Goal: Task Accomplishment & Management: Use online tool/utility

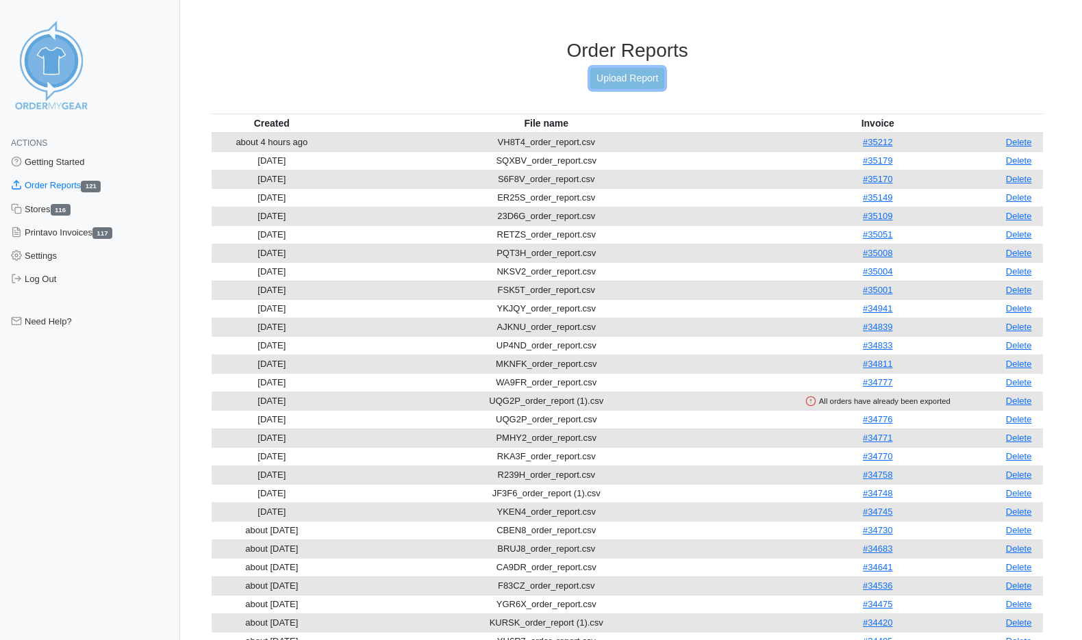
click at [640, 73] on link "Upload Report" at bounding box center [627, 78] width 74 height 21
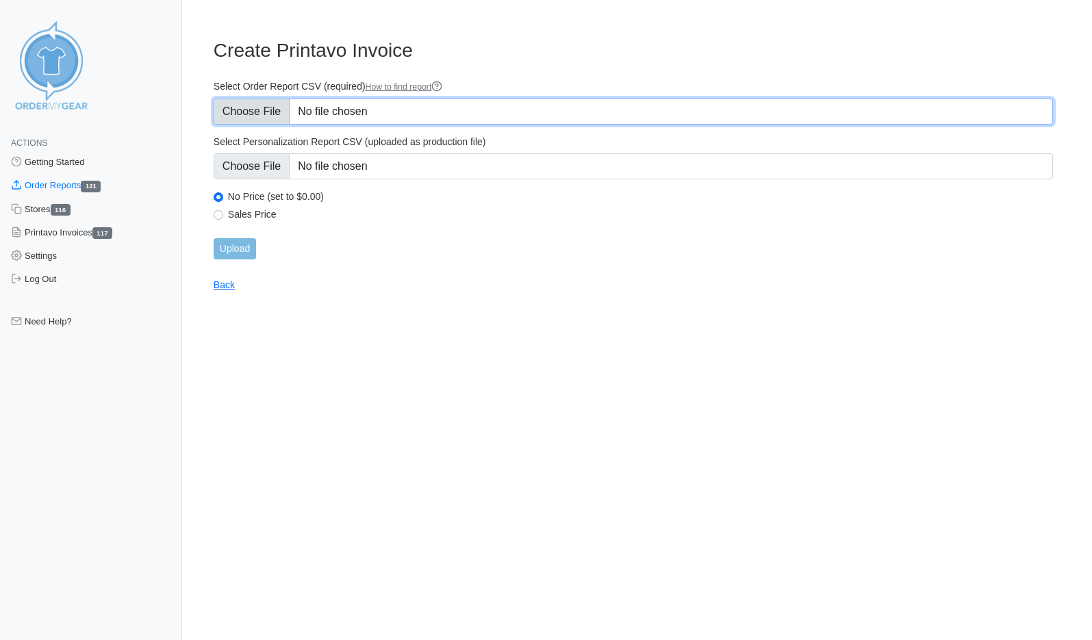
click at [331, 106] on input "Select Order Report CSV (required) How to find report" at bounding box center [634, 112] width 840 height 26
click at [543, 105] on input "Select Order Report CSV (required) How to find report" at bounding box center [634, 112] width 840 height 26
type input "C:\fakepath\VPKPW_order_report.csv"
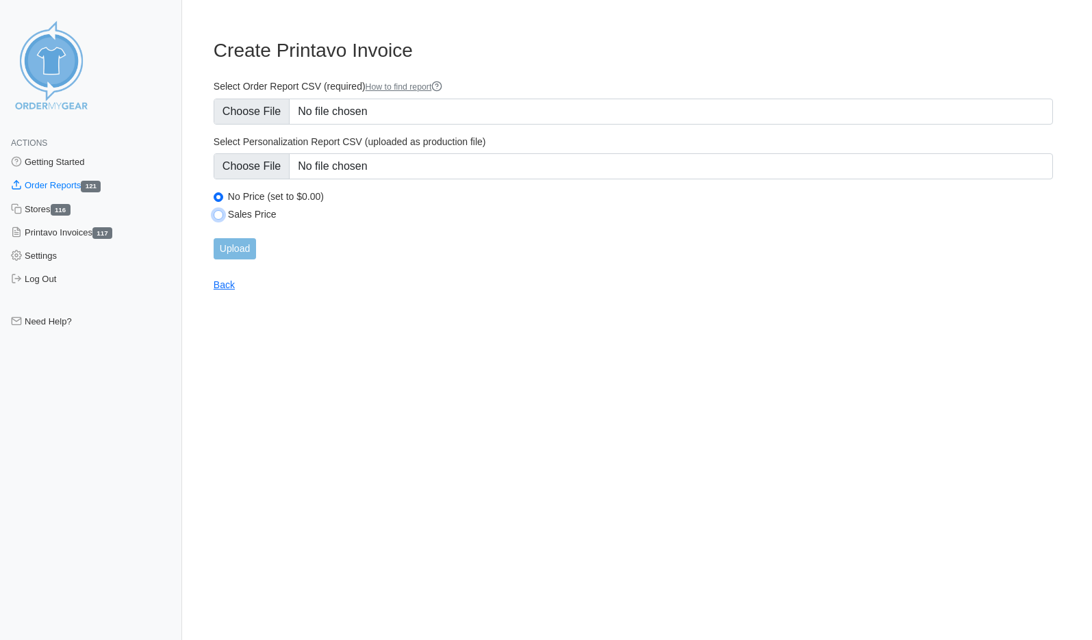
click at [216, 212] on input "Sales Price" at bounding box center [219, 215] width 10 height 10
radio input "true"
